Goal: Information Seeking & Learning: Check status

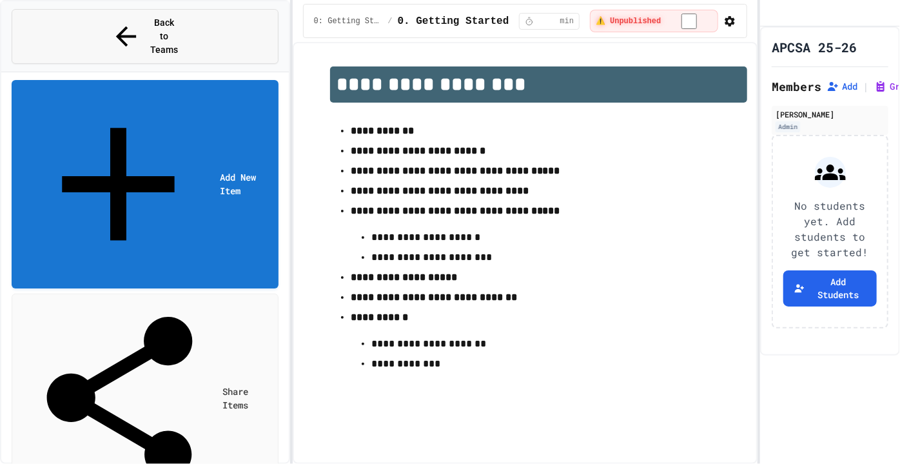
click at [158, 34] on button "Back to Teams" at bounding box center [145, 36] width 267 height 55
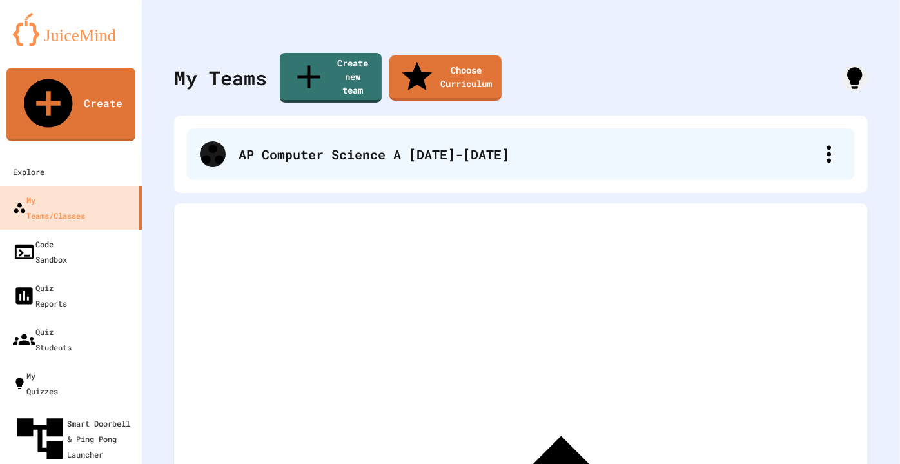
click at [285, 144] on div "AP Computer Science A [DATE]-[DATE]" at bounding box center [528, 153] width 578 height 19
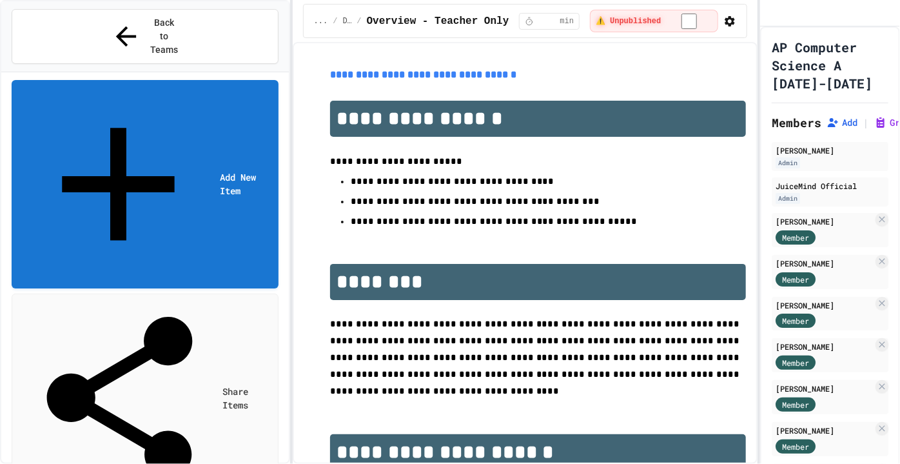
click at [150, 301] on div at bounding box center [450, 232] width 900 height 464
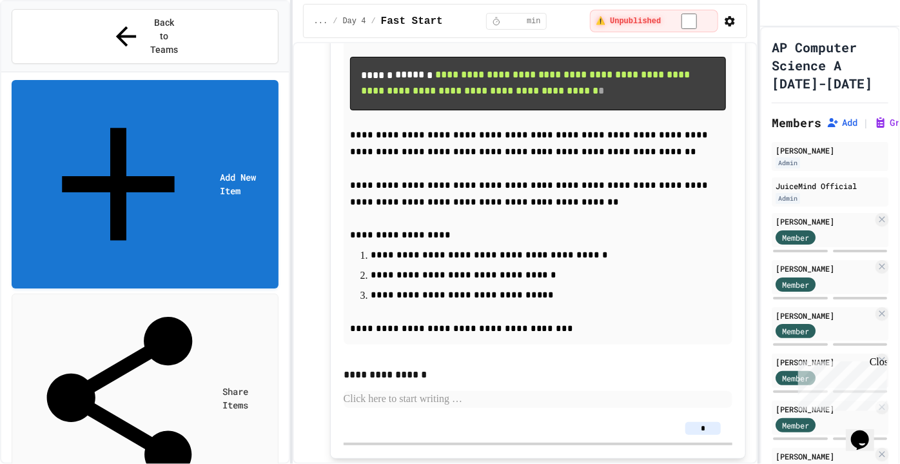
scroll to position [712, 0]
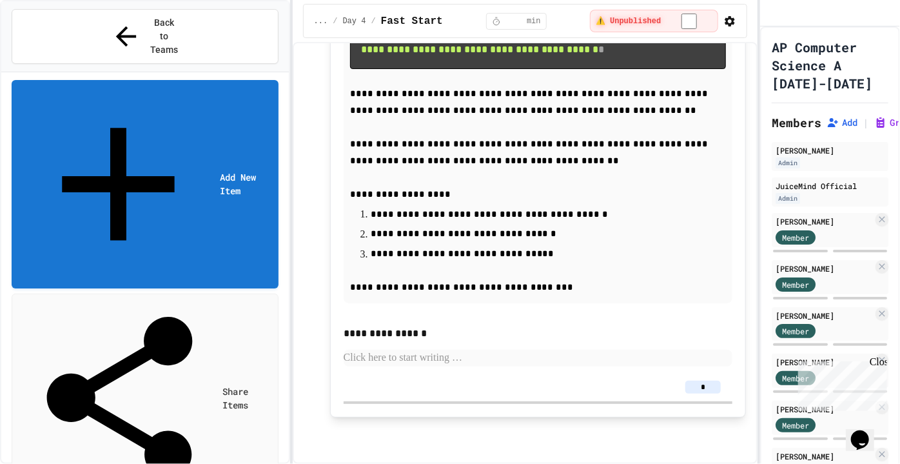
click at [728, 23] on icon "button" at bounding box center [730, 21] width 10 height 10
click at [738, 463] on div at bounding box center [450, 465] width 900 height 0
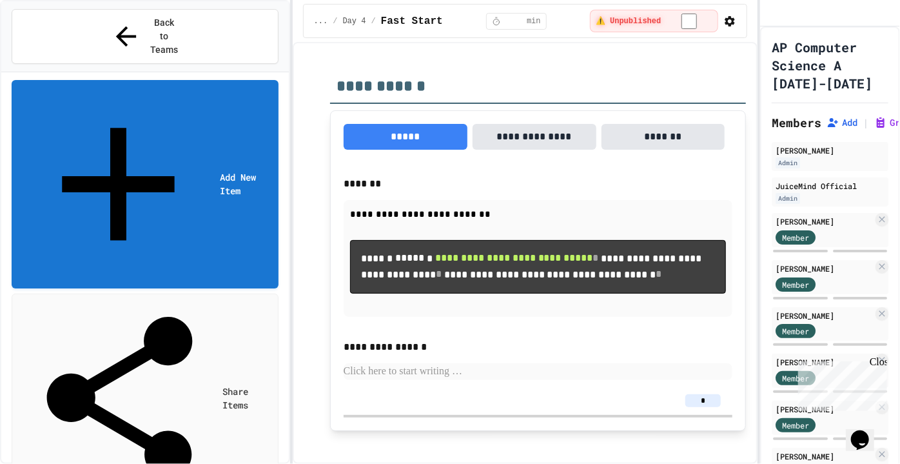
scroll to position [0, 0]
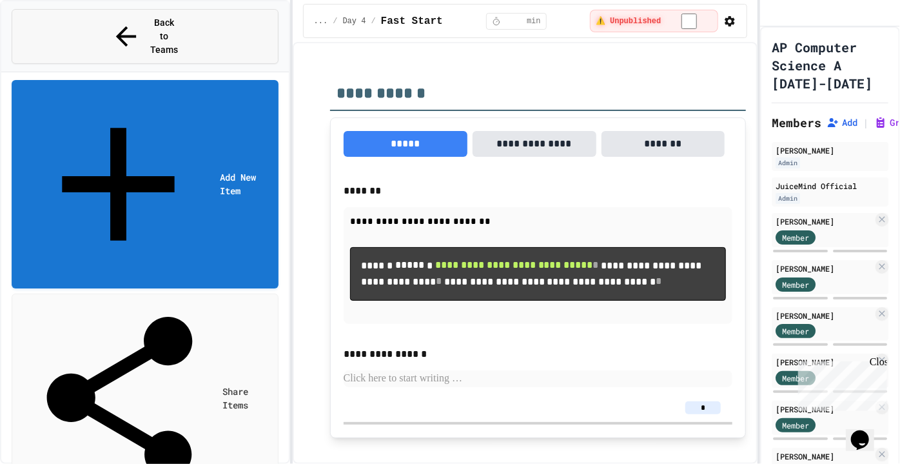
click at [198, 25] on button "Back to Teams" at bounding box center [145, 36] width 267 height 55
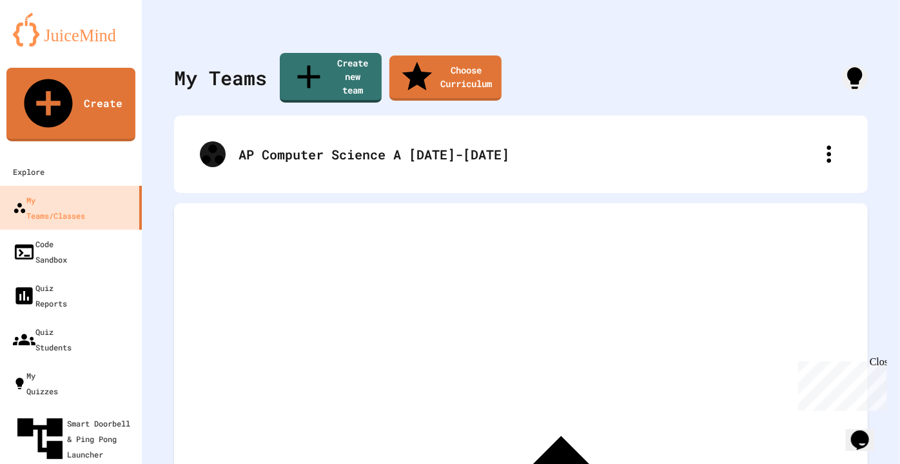
click at [815, 463] on div at bounding box center [450, 465] width 900 height 0
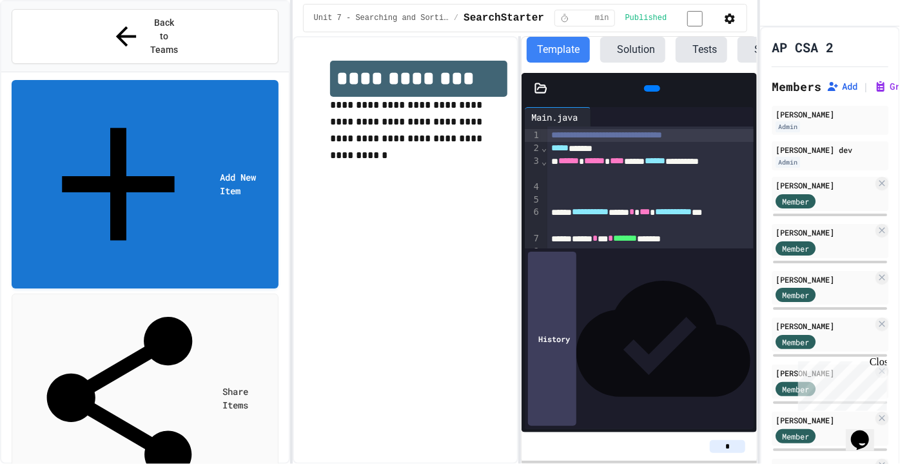
click at [149, 28] on span "Back to Teams" at bounding box center [164, 36] width 30 height 41
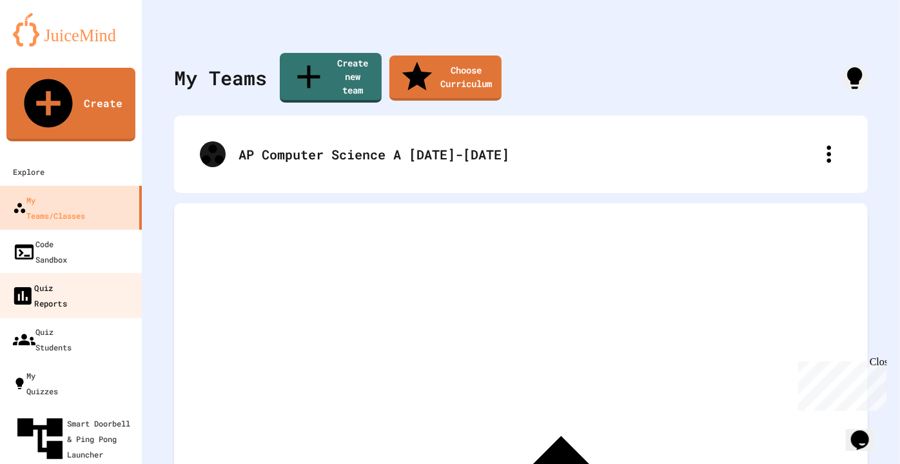
click at [108, 273] on link "Quiz Reports" at bounding box center [71, 295] width 146 height 45
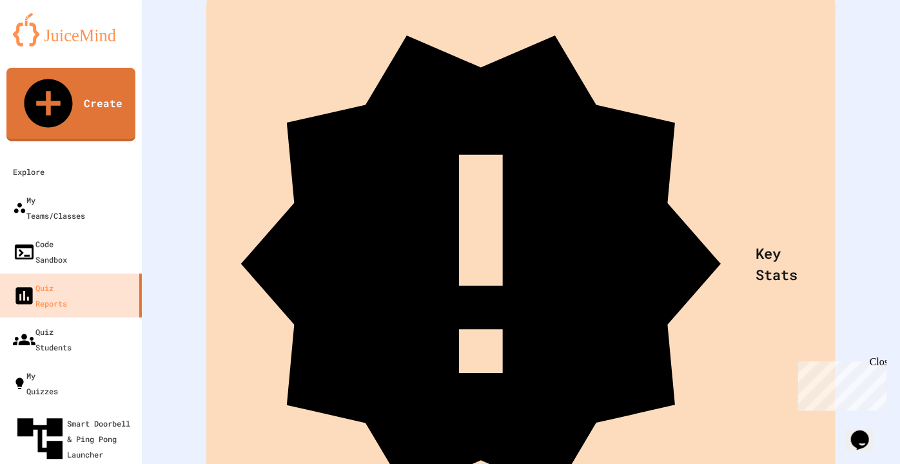
scroll to position [73, 0]
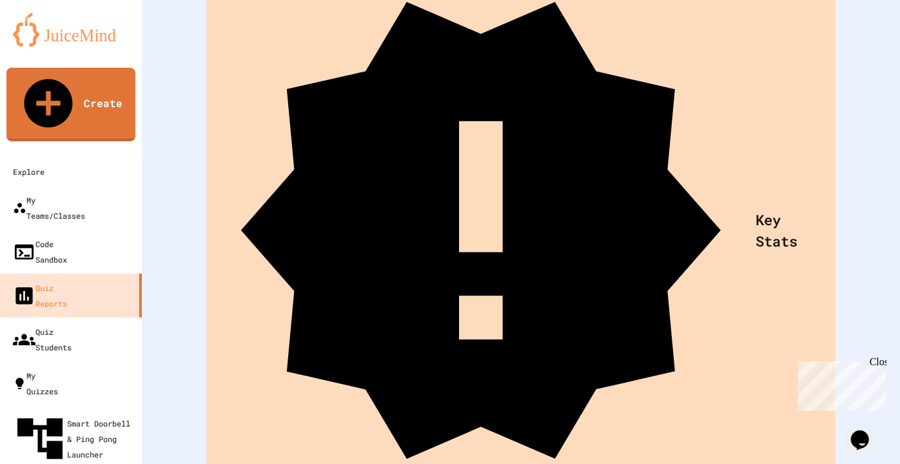
scroll to position [161, 0]
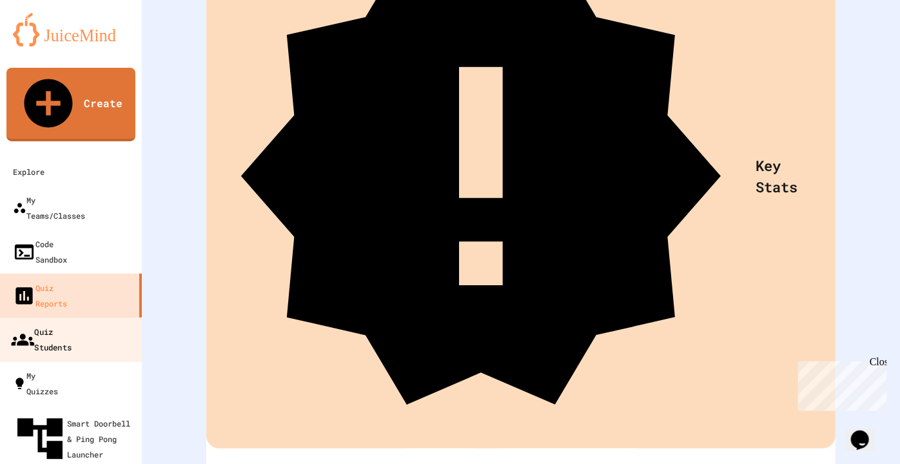
click at [69, 317] on link "Quiz Students" at bounding box center [71, 339] width 146 height 45
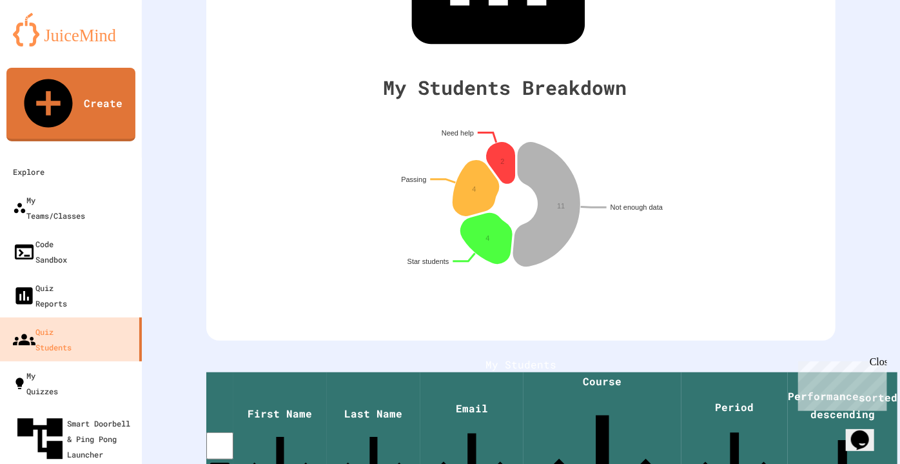
scroll to position [236, 0]
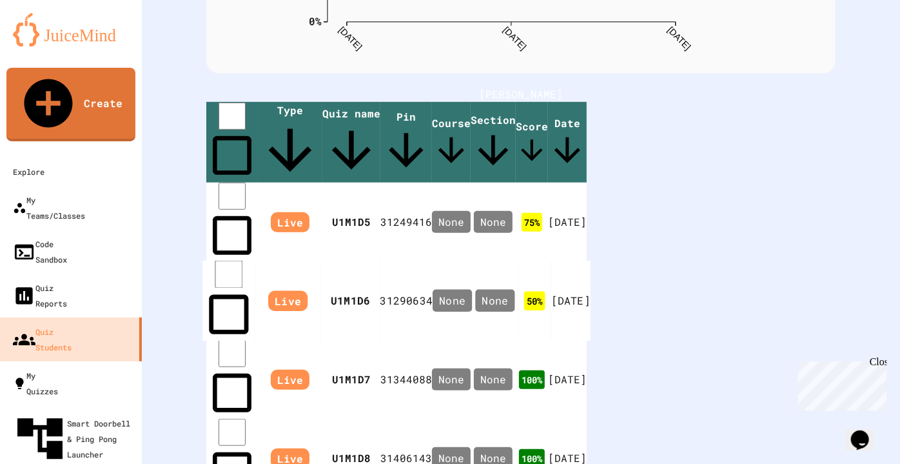
scroll to position [280, 0]
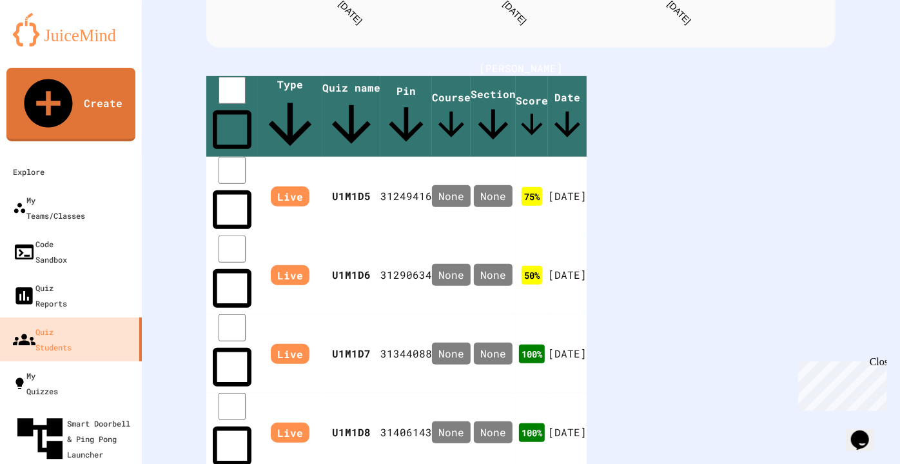
click at [249, 151] on div "Click for game details! [PERSON_NAME] Type Quiz name Pin Course Section Score D…" at bounding box center [520, 345] width 629 height 569
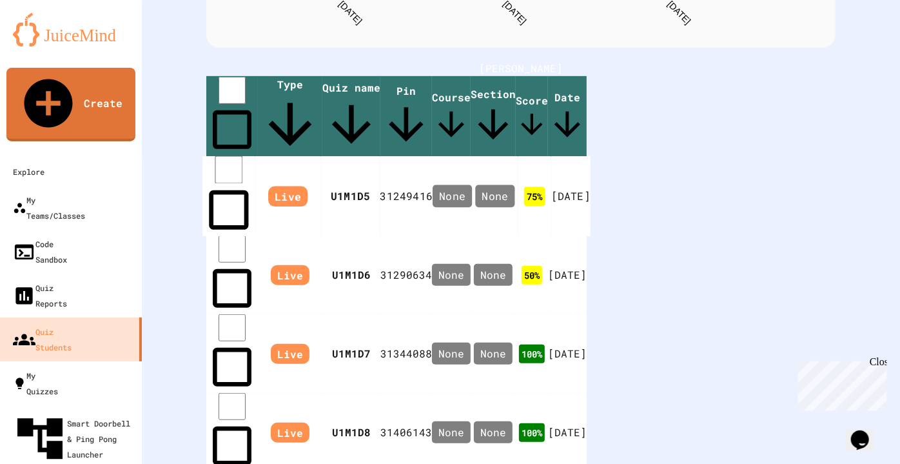
click at [272, 186] on span "Live" at bounding box center [287, 196] width 39 height 21
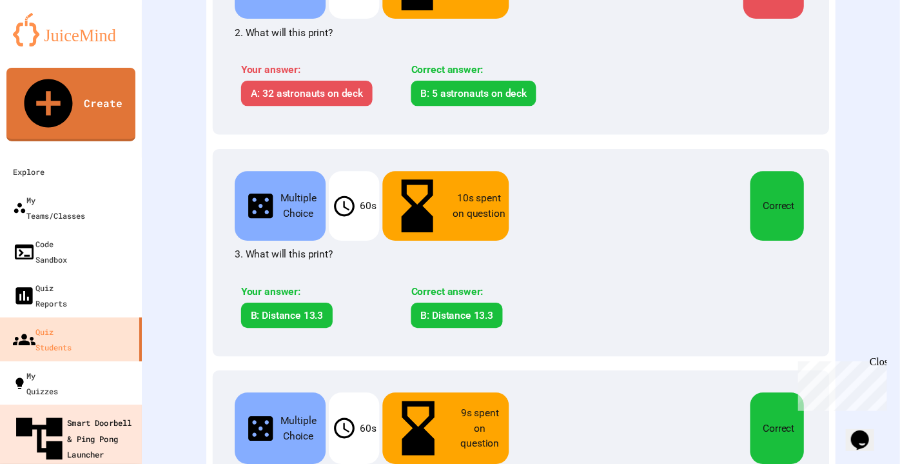
scroll to position [690, 0]
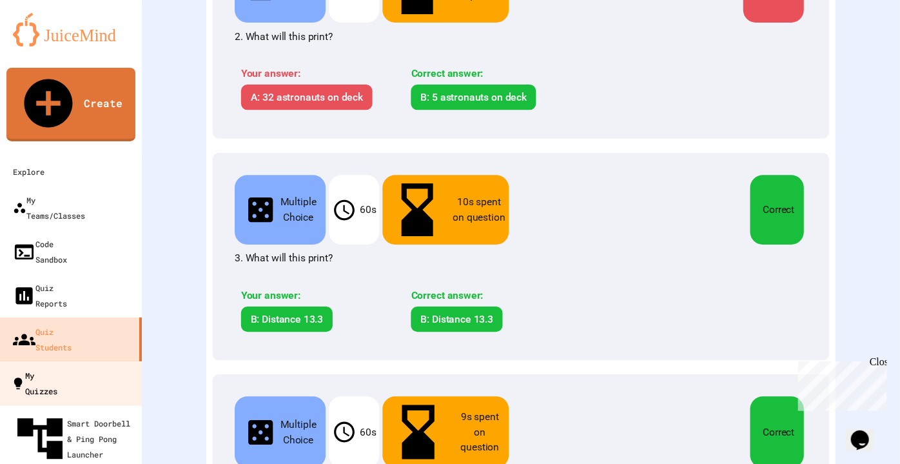
click at [55, 367] on div "My Quizzes" at bounding box center [34, 383] width 46 height 32
